Goal: Task Accomplishment & Management: Use online tool/utility

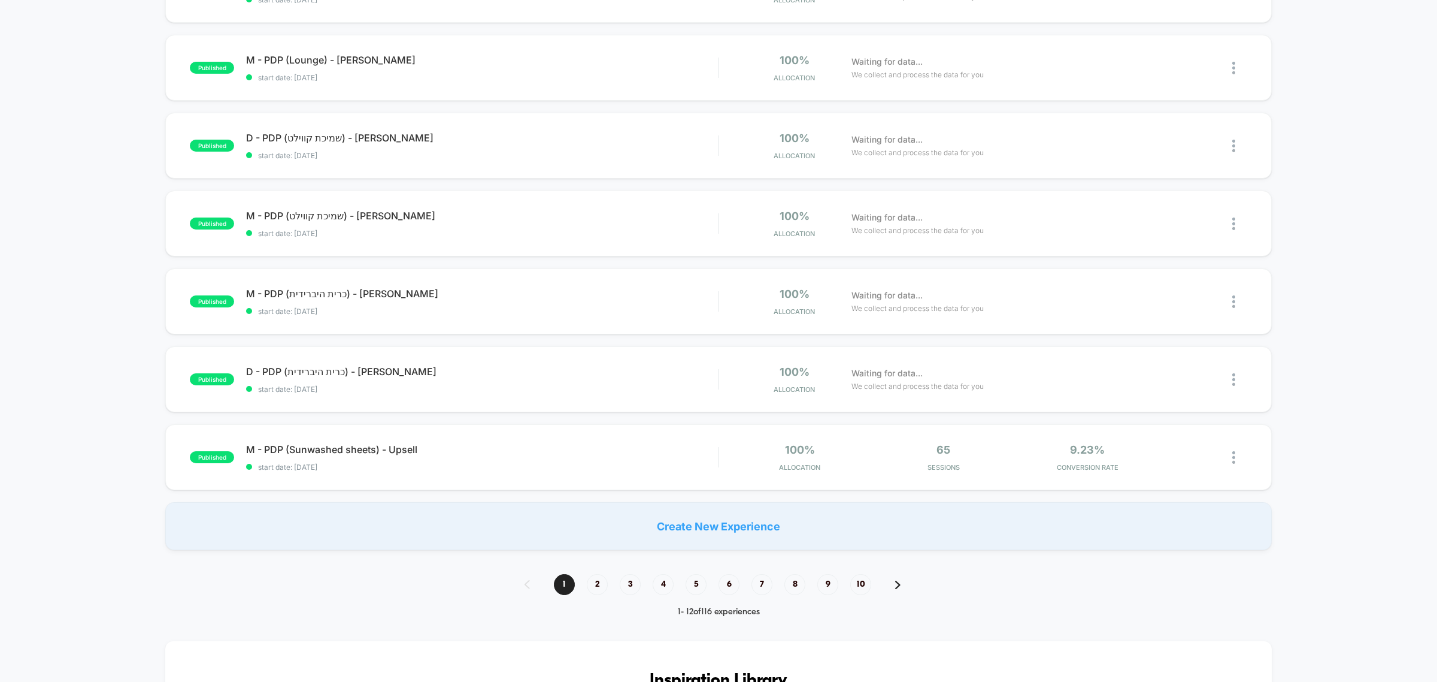
scroll to position [599, 0]
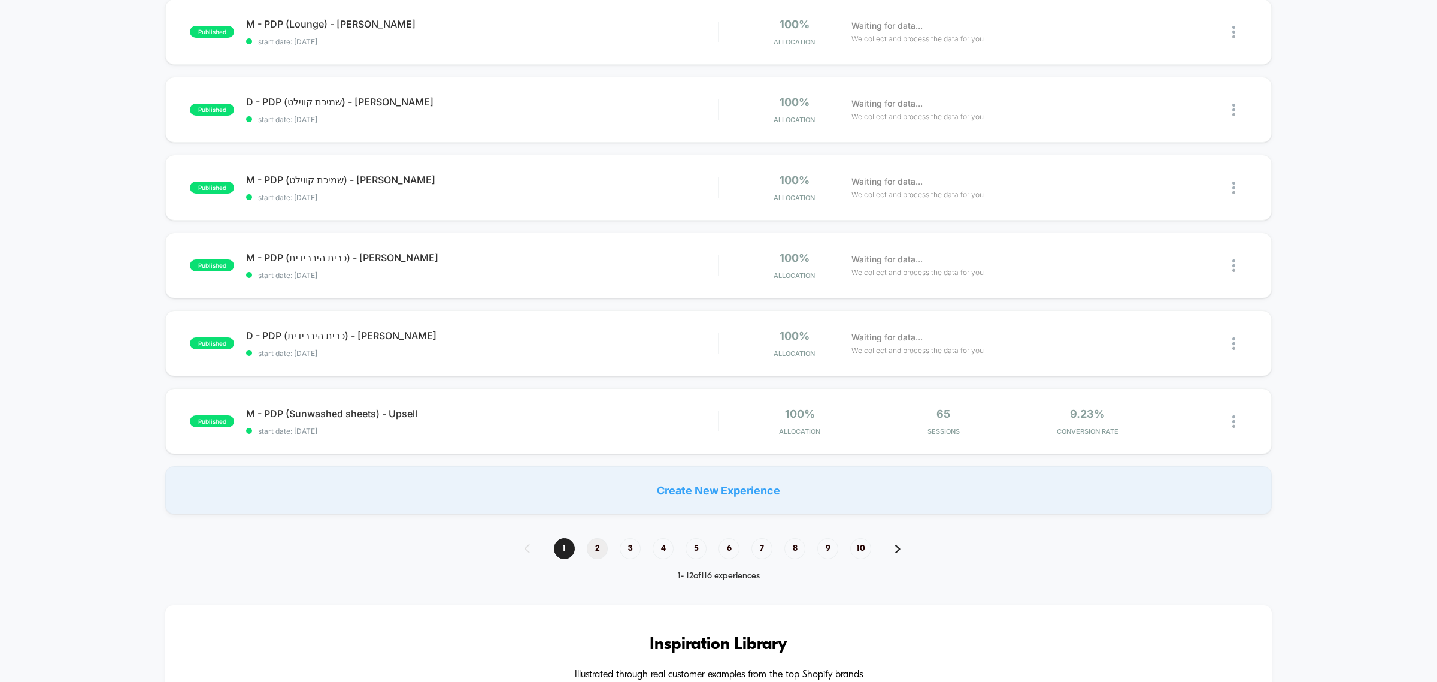
click at [593, 555] on span "2" at bounding box center [597, 548] width 21 height 21
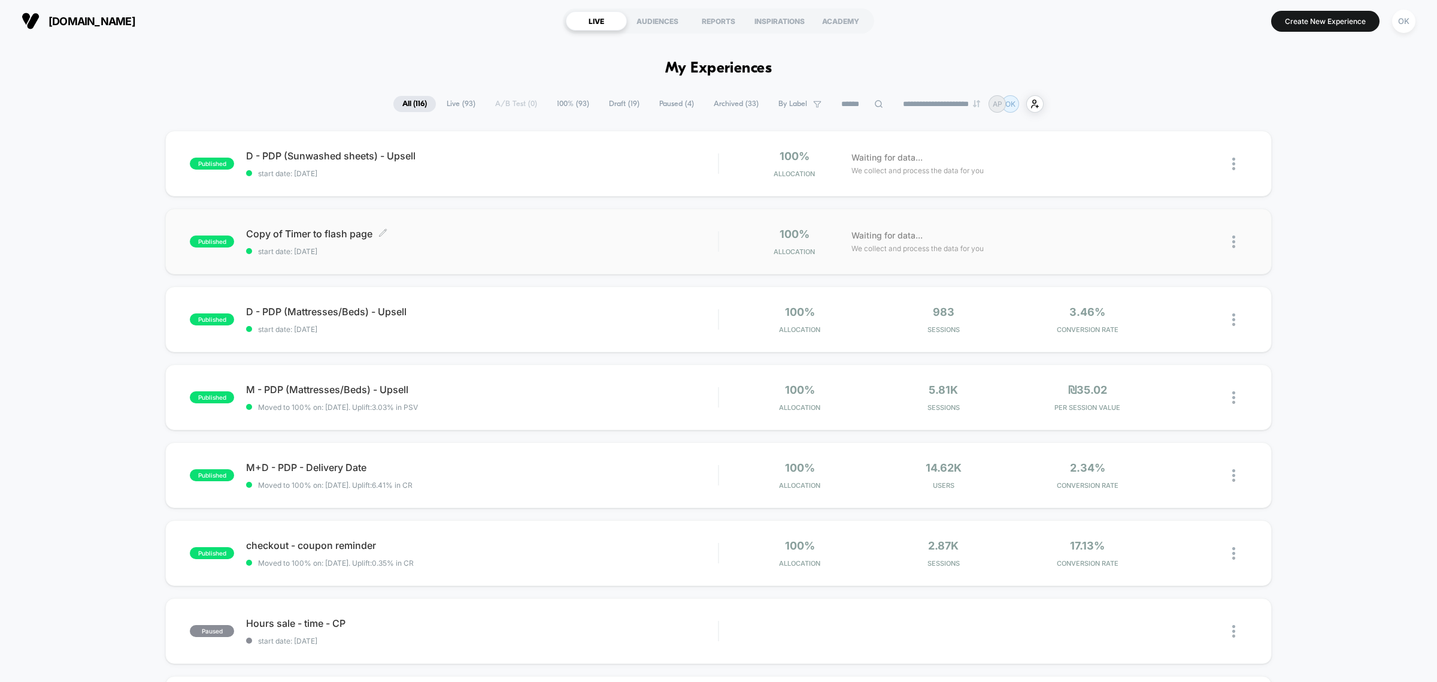
click at [529, 235] on span "Copy of Timer to flash page Click to edit experience details" at bounding box center [482, 234] width 472 height 12
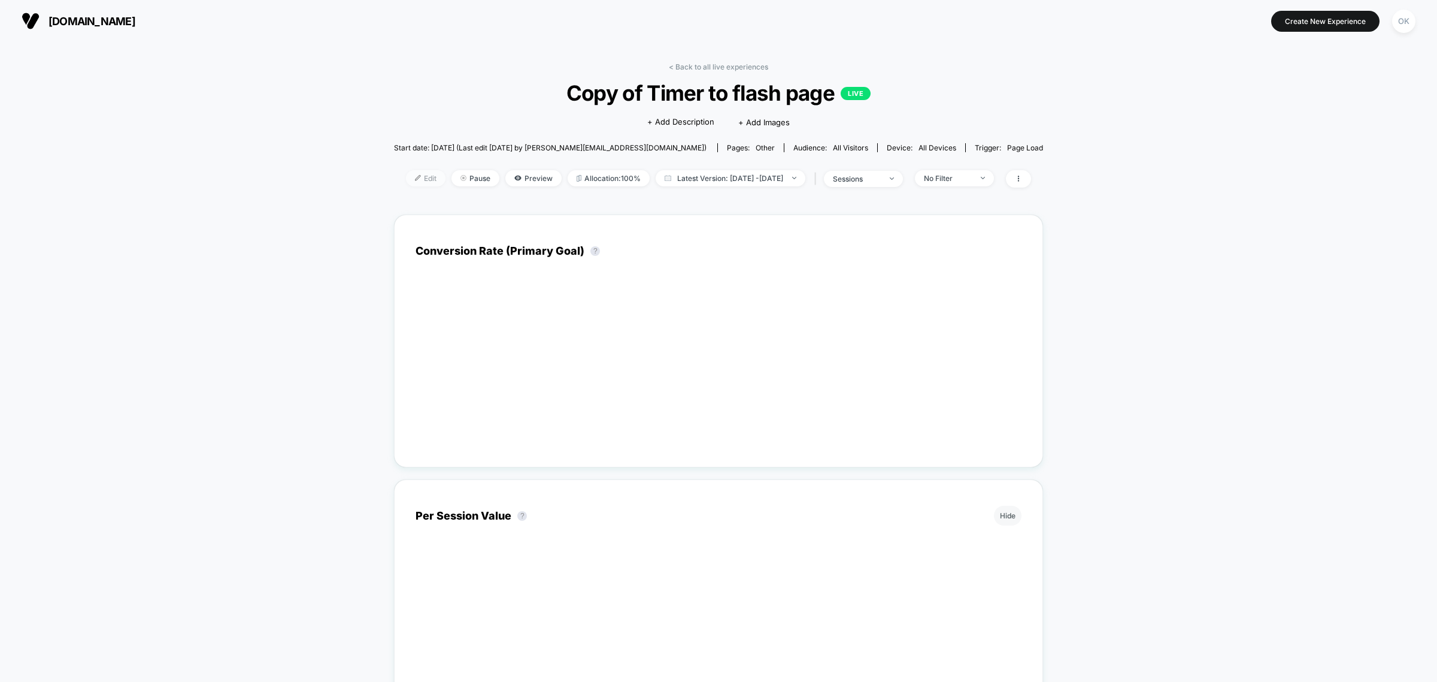
click at [415, 175] on img at bounding box center [418, 178] width 6 height 6
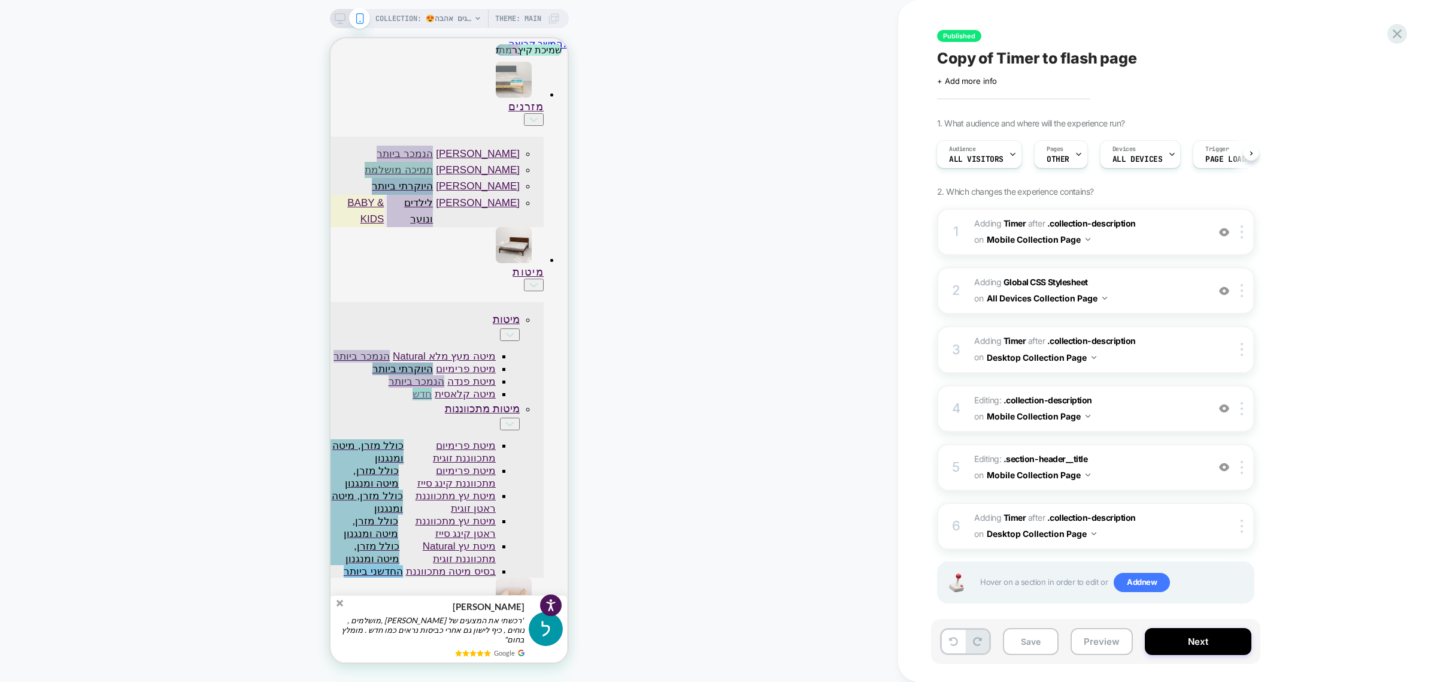
scroll to position [0, 1]
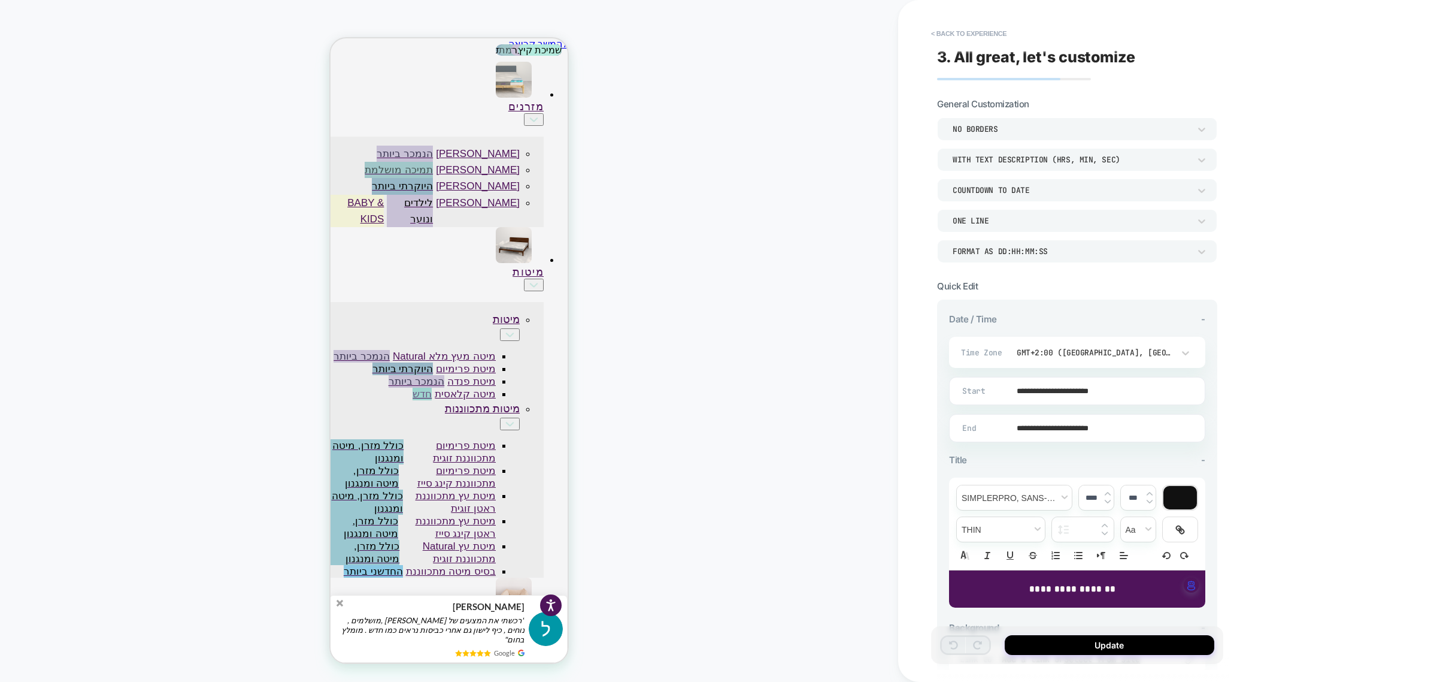
click at [1061, 399] on td "10:30 AM" at bounding box center [1036, 401] width 141 height 17
click at [1010, 390] on span "▼" at bounding box center [1012, 395] width 24 height 24
click at [1013, 363] on span "▲" at bounding box center [1012, 359] width 24 height 24
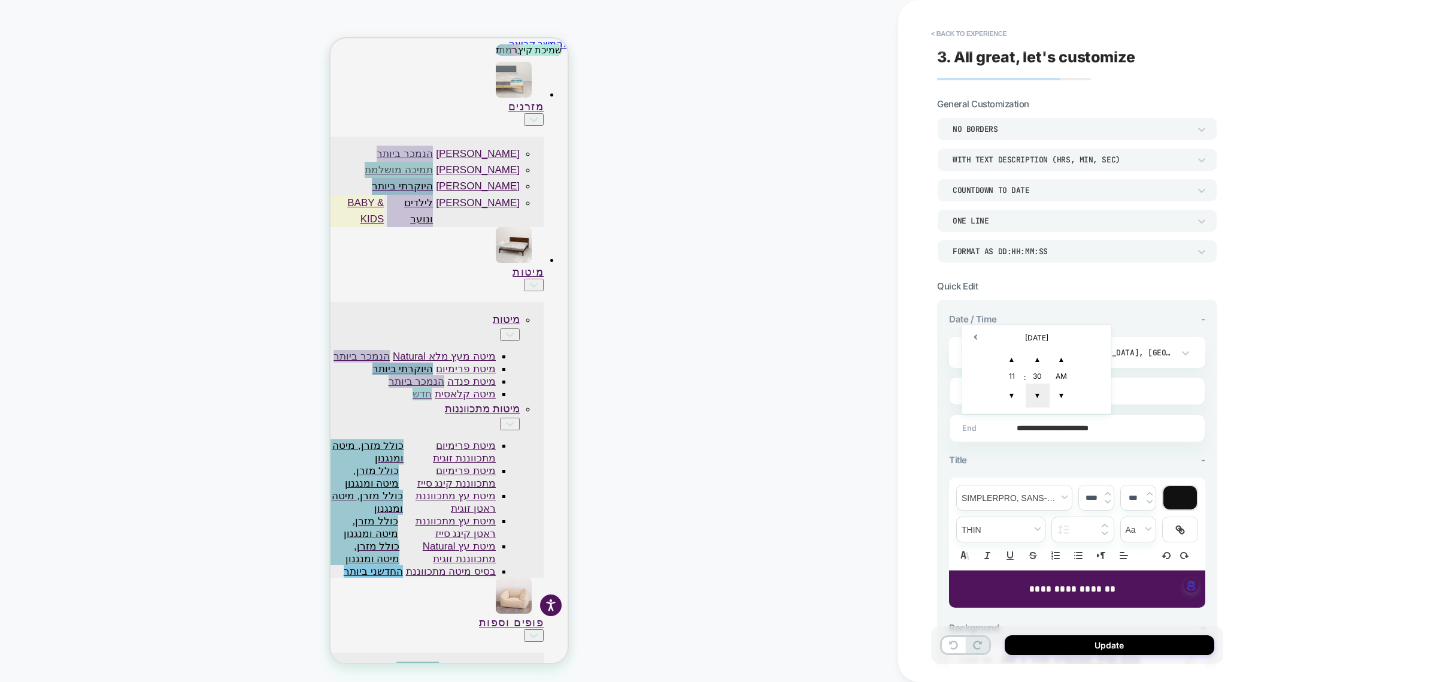
click at [1033, 394] on span "▼" at bounding box center [1038, 395] width 24 height 24
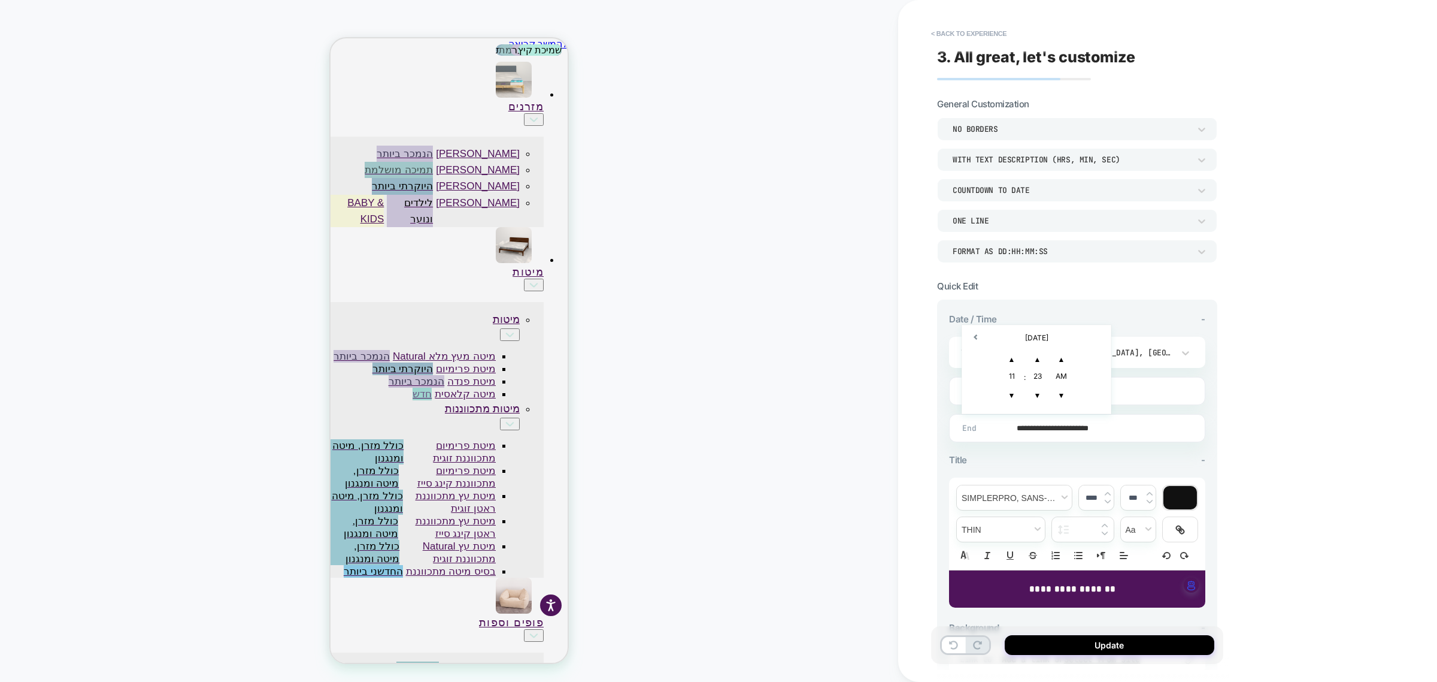
click at [1040, 378] on div "23" at bounding box center [1038, 377] width 24 height 12
click at [1037, 393] on span "▼" at bounding box center [1038, 395] width 24 height 24
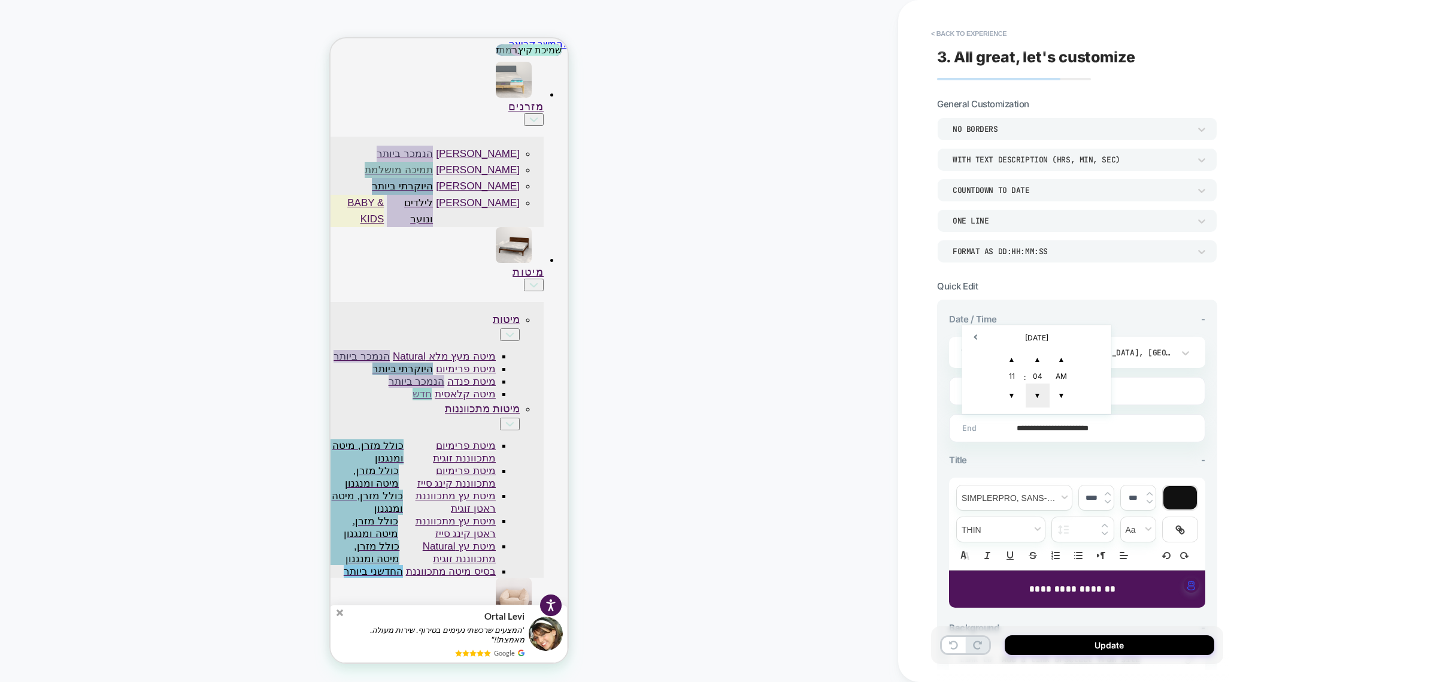
click at [1037, 393] on span "▼" at bounding box center [1038, 395] width 24 height 24
type input "**********"
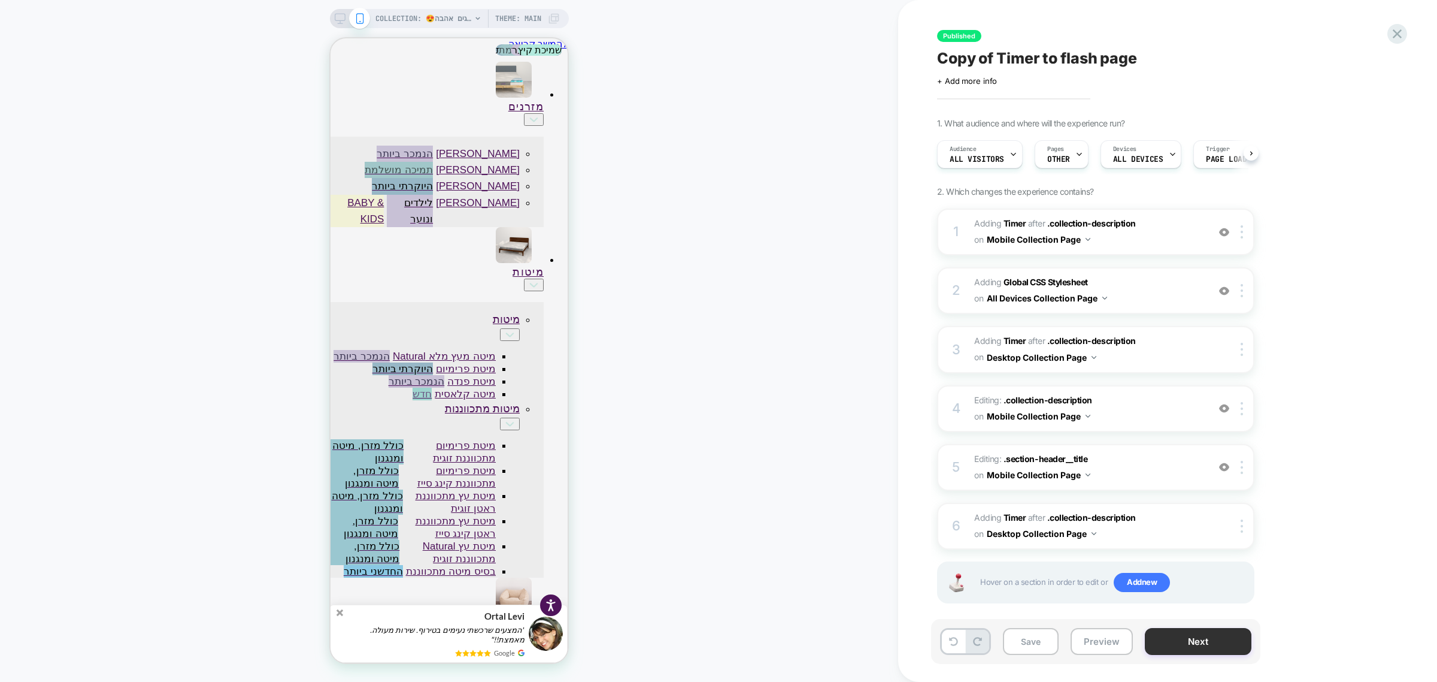
click at [0, 0] on button "Next" at bounding box center [0, 0] width 0 height 0
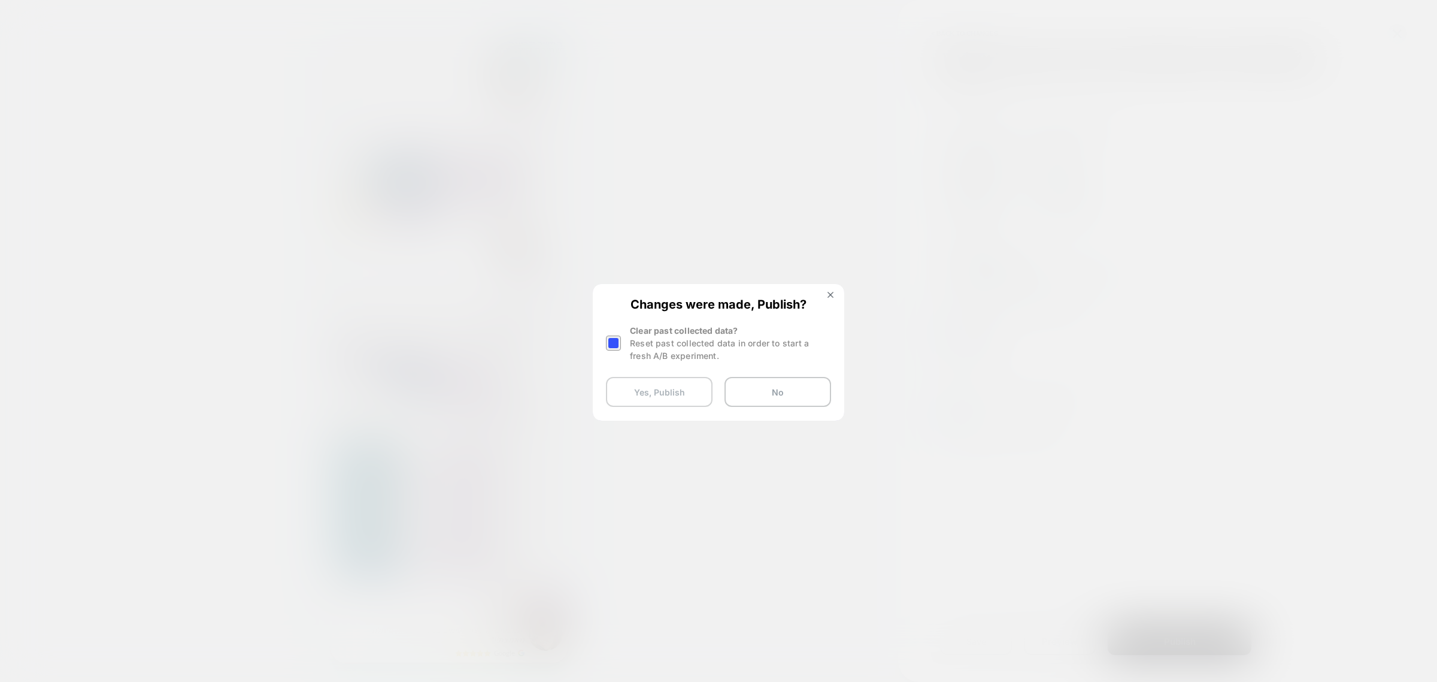
click at [682, 389] on button "Yes, Publish" at bounding box center [659, 392] width 107 height 30
